Goal: Information Seeking & Learning: Find specific fact

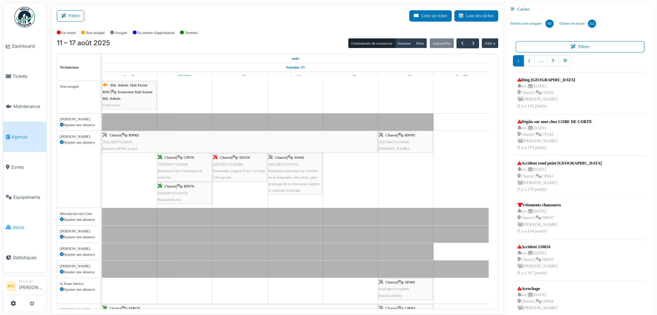
scroll to position [519, 0]
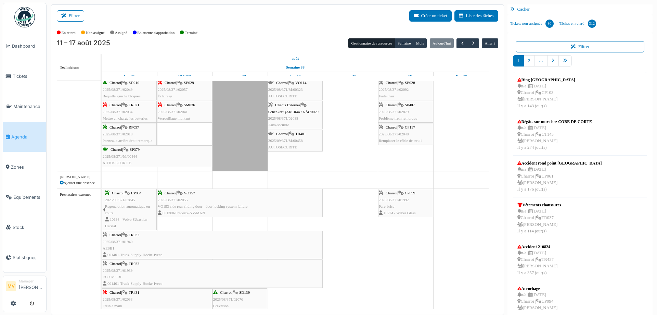
drag, startPoint x: 37, startPoint y: 195, endPoint x: 73, endPoint y: 176, distance: 41.1
click at [38, 195] on span "Équipements" at bounding box center [28, 197] width 30 height 7
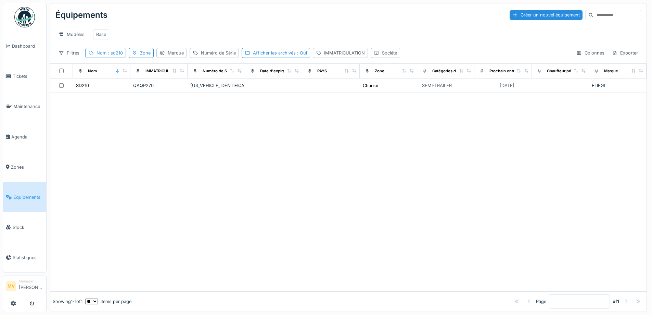
click at [116, 58] on div "Nom : sd210" at bounding box center [105, 53] width 41 height 10
click at [123, 88] on input "*****" at bounding box center [122, 91] width 68 height 14
type input "*"
type input "*****"
drag, startPoint x: 352, startPoint y: 230, endPoint x: 340, endPoint y: 185, distance: 47.0
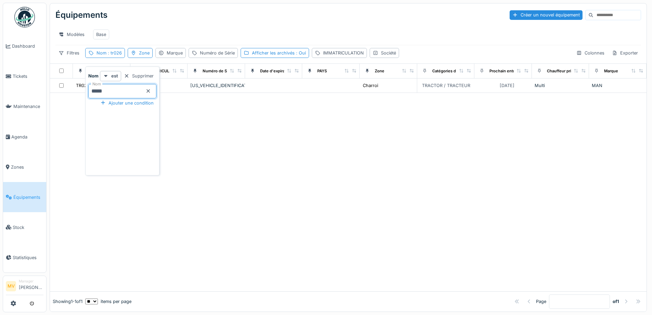
click at [351, 229] on div at bounding box center [348, 192] width 597 height 198
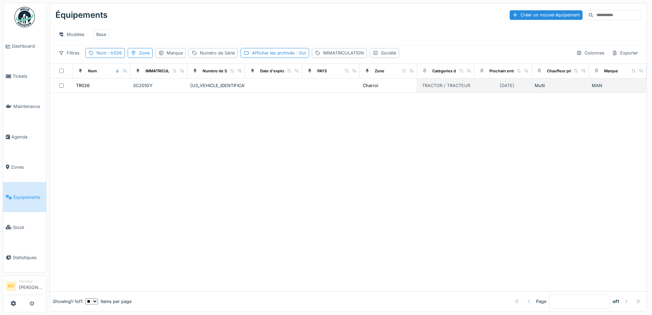
click at [261, 84] on td at bounding box center [274, 85] width 58 height 14
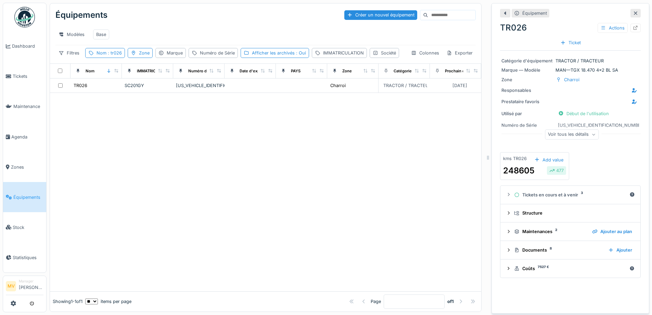
click at [243, 171] on div at bounding box center [265, 192] width 431 height 198
drag, startPoint x: 227, startPoint y: 103, endPoint x: 172, endPoint y: 103, distance: 55.1
click at [172, 93] on tr "TR026 SC201GY WMA06KZZ4PM923650 Charroi TRACTOR / TRACTEUR 27/02/2026 Multi MAN" at bounding box center [317, 85] width 534 height 14
copy tr "[US_VEHICLE_IDENTIFICATION_NUMBER]"
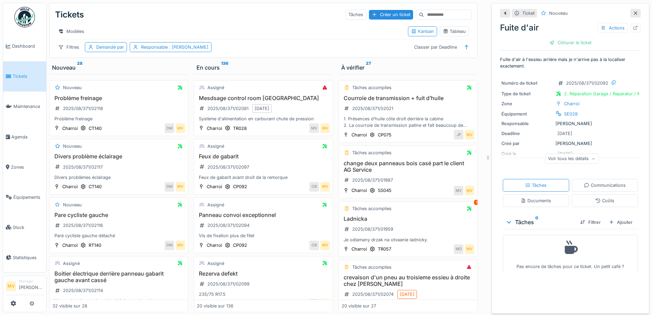
scroll to position [1084, 0]
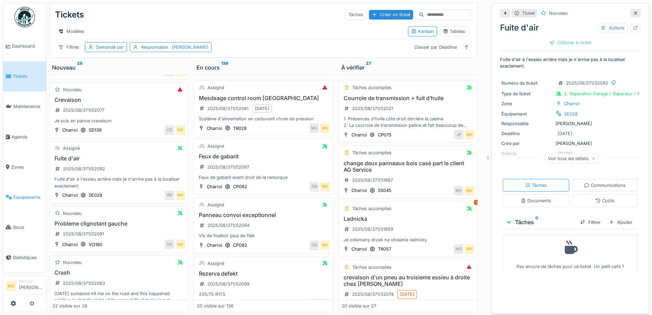
click at [28, 198] on span "Équipements" at bounding box center [28, 197] width 30 height 7
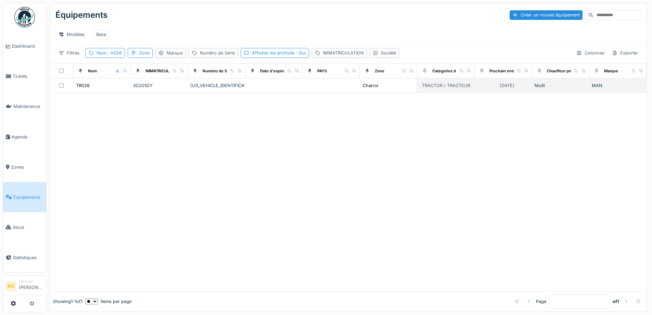
click at [218, 89] on div "[US_VEHICLE_IDENTIFICATION_NUMBER]" at bounding box center [216, 85] width 52 height 7
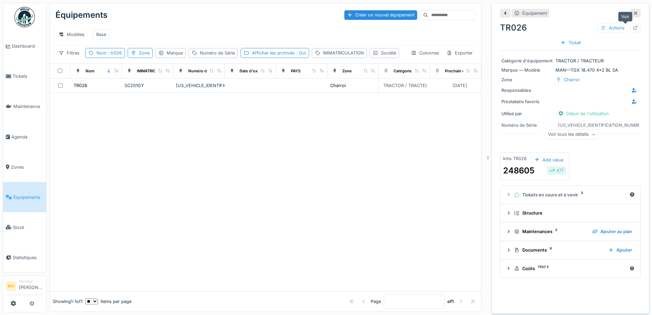
click at [634, 29] on icon at bounding box center [636, 28] width 4 height 4
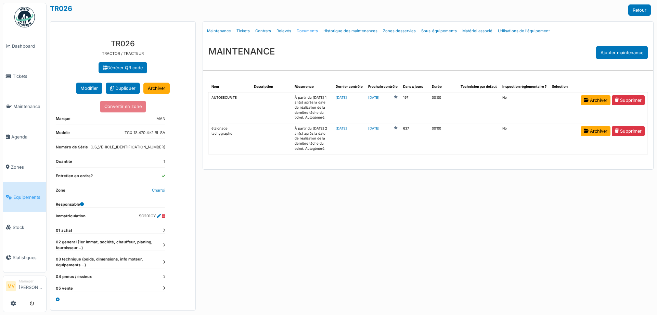
click at [304, 27] on link "Documents" at bounding box center [307, 31] width 27 height 16
select select "***"
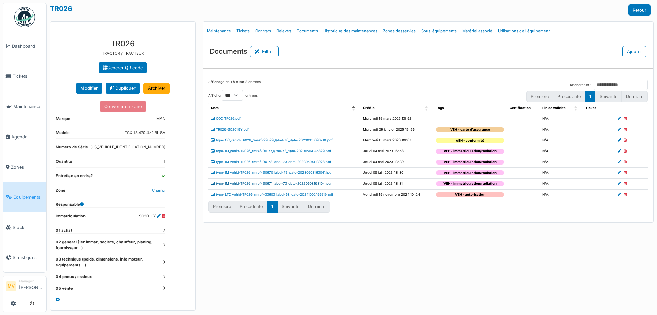
click at [309, 181] on link "type-IM_vehid-TR026_rmref-30671_label-73_date-20230608163104.jpg" at bounding box center [270, 183] width 119 height 4
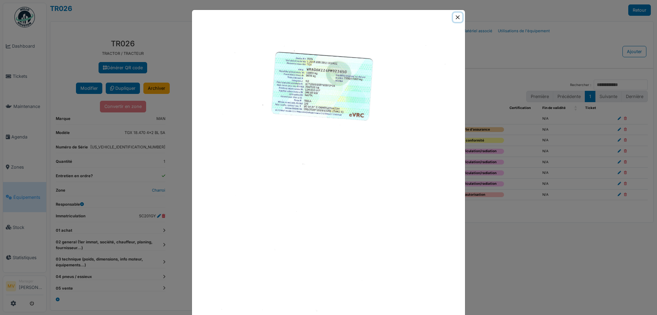
click at [456, 17] on button "Close" at bounding box center [457, 17] width 9 height 9
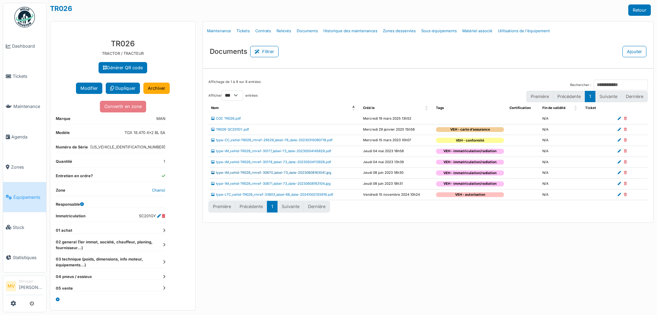
click at [309, 172] on link "type-IM_vehid-TR026_rmref-30670_label-73_date-20230608163041.jpg" at bounding box center [271, 172] width 120 height 4
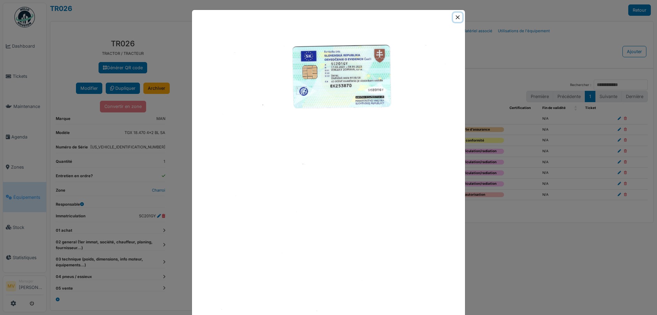
click at [453, 16] on button "Close" at bounding box center [457, 17] width 9 height 9
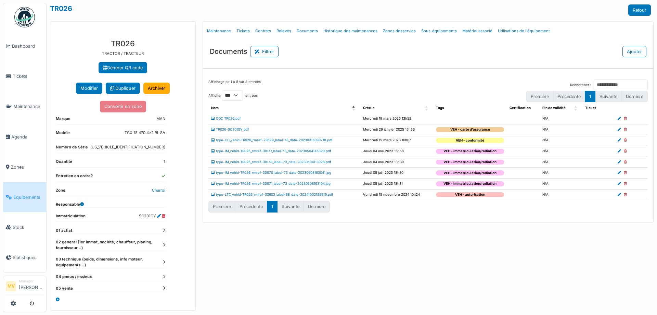
click at [657, 174] on div "Menu Détails Maintenance Tickets Contrats Relevés Documents Historique des main…" at bounding box center [428, 165] width 458 height 289
